Goal: Transaction & Acquisition: Purchase product/service

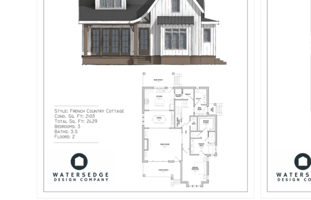
scroll to position [332, 0]
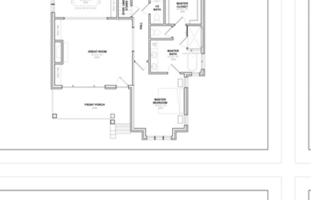
click at [15, 83] on button "Open media 2 in modal" at bounding box center [15, 83] width 0 height 0
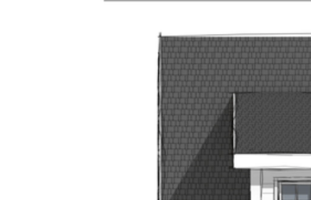
click at [54, 39] on img "Media gallery" at bounding box center [155, 158] width 244 height 316
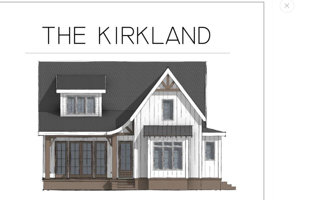
scroll to position [325, 0]
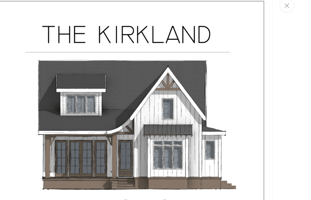
click at [284, 8] on button "Close" at bounding box center [290, 13] width 12 height 12
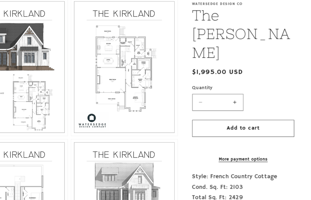
click at [249, 146] on section "Skip to product information Open media 1 in modal Open media 2 in modal Open me…" at bounding box center [155, 99] width 311 height 528
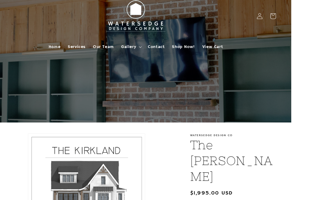
scroll to position [7, 0]
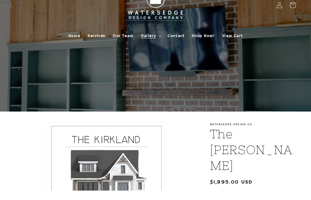
click at [155, 39] on summary "Gallery" at bounding box center [150, 45] width 27 height 13
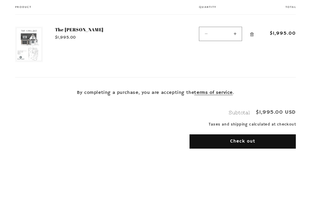
scroll to position [182, 0]
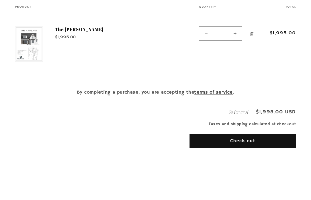
click at [41, 163] on div "Subtotal $1,995.00 USD Taxes and shipping calculated at checkout Check out One …" at bounding box center [155, 144] width 280 height 95
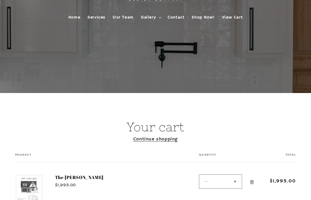
scroll to position [35, 0]
click at [206, 181] on button "Decrease quantity for The [PERSON_NAME]" at bounding box center [206, 181] width 14 height 14
click at [209, 183] on button "Decrease quantity for The [PERSON_NAME]" at bounding box center [206, 181] width 14 height 14
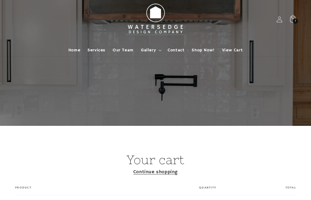
scroll to position [0, 0]
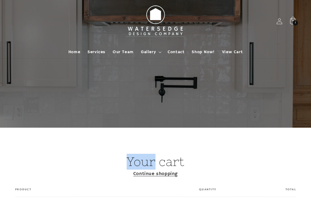
click at [47, 157] on h1 "Your cart" at bounding box center [155, 162] width 280 height 16
